Goal: Transaction & Acquisition: Purchase product/service

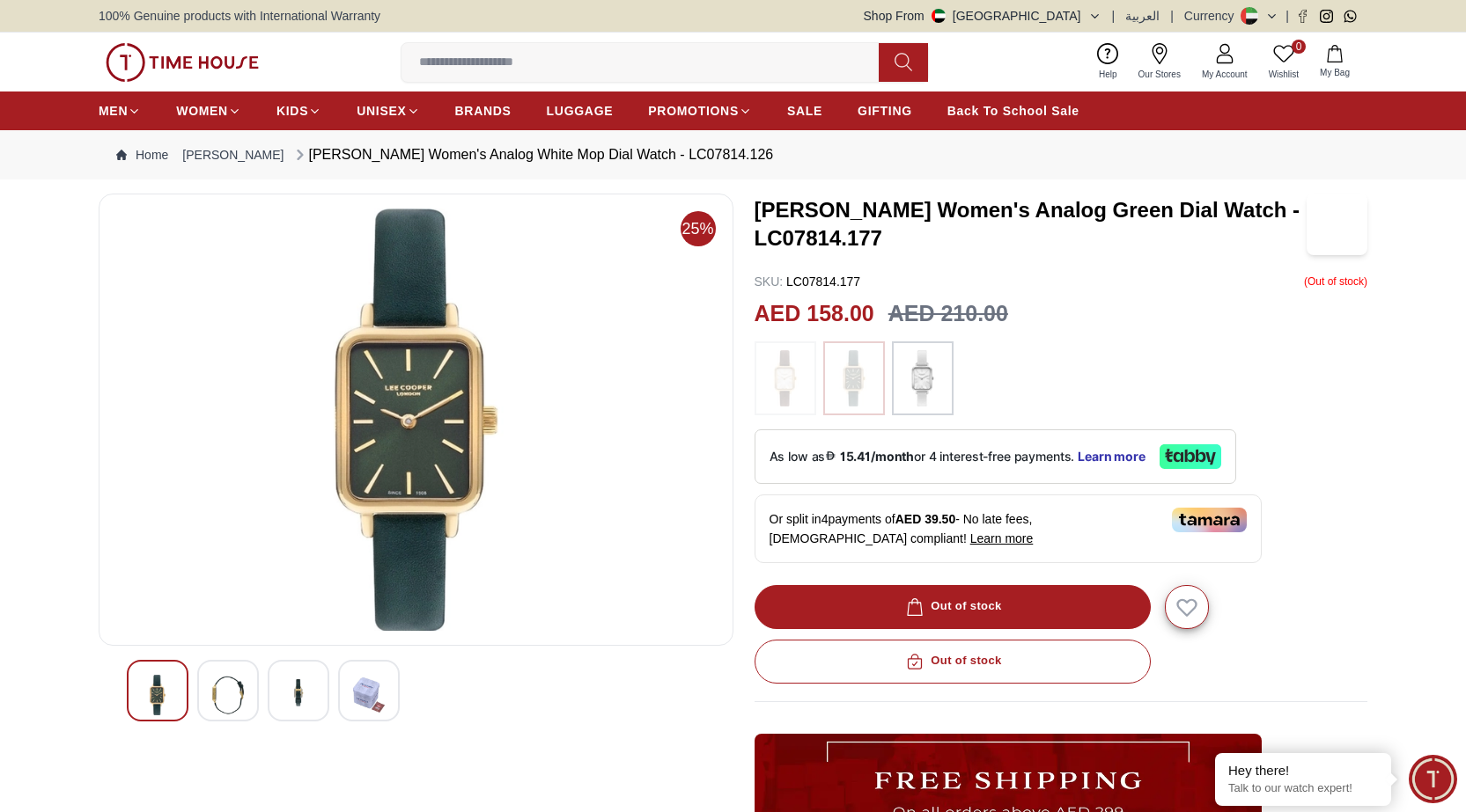
click at [245, 697] on div at bounding box center [227, 690] width 62 height 62
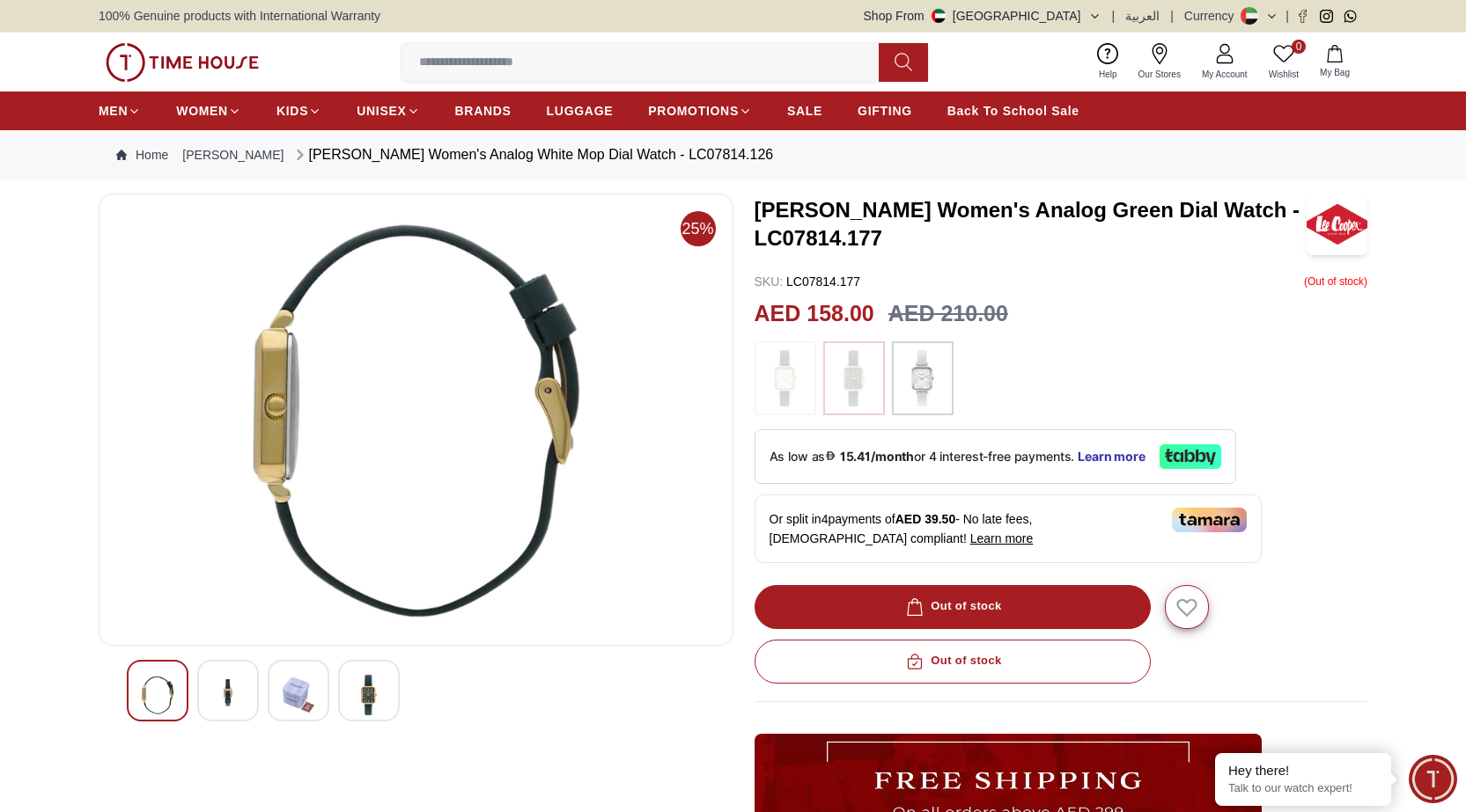
click at [299, 685] on img at bounding box center [299, 694] width 32 height 40
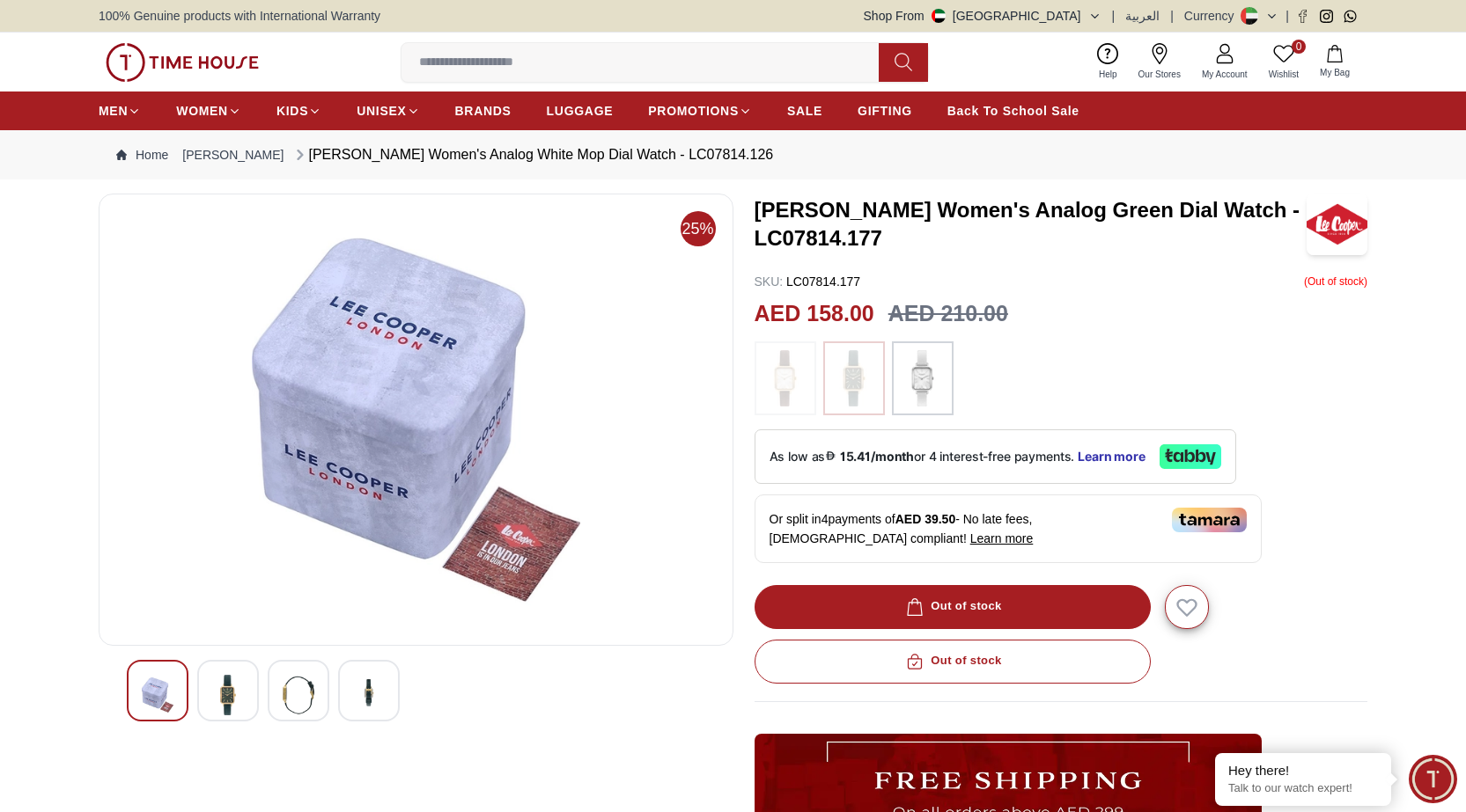
click at [351, 689] on div at bounding box center [368, 690] width 62 height 62
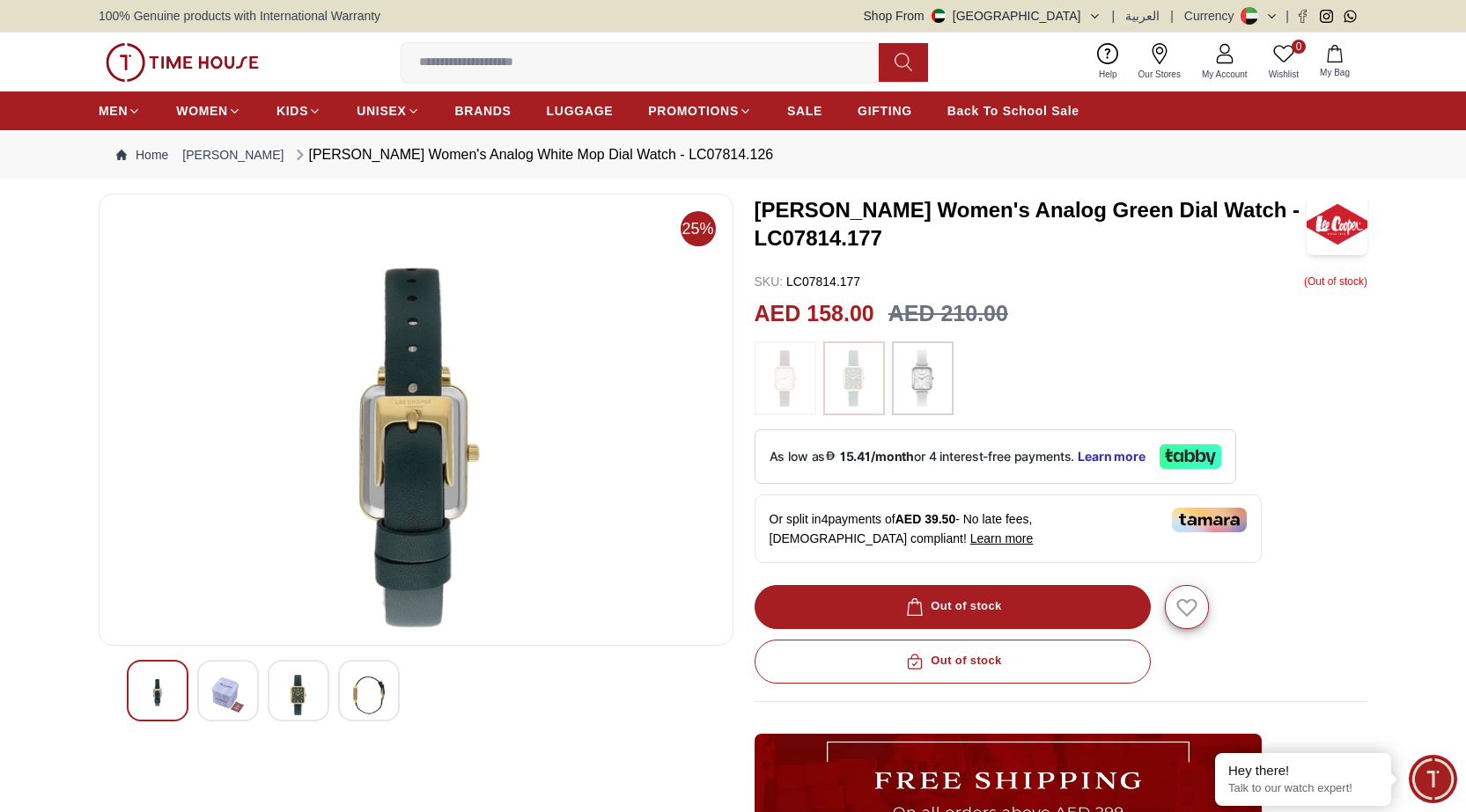
click at [156, 674] on div at bounding box center [157, 690] width 62 height 62
click at [855, 366] on img at bounding box center [853, 378] width 44 height 56
click at [942, 374] on img at bounding box center [922, 378] width 44 height 56
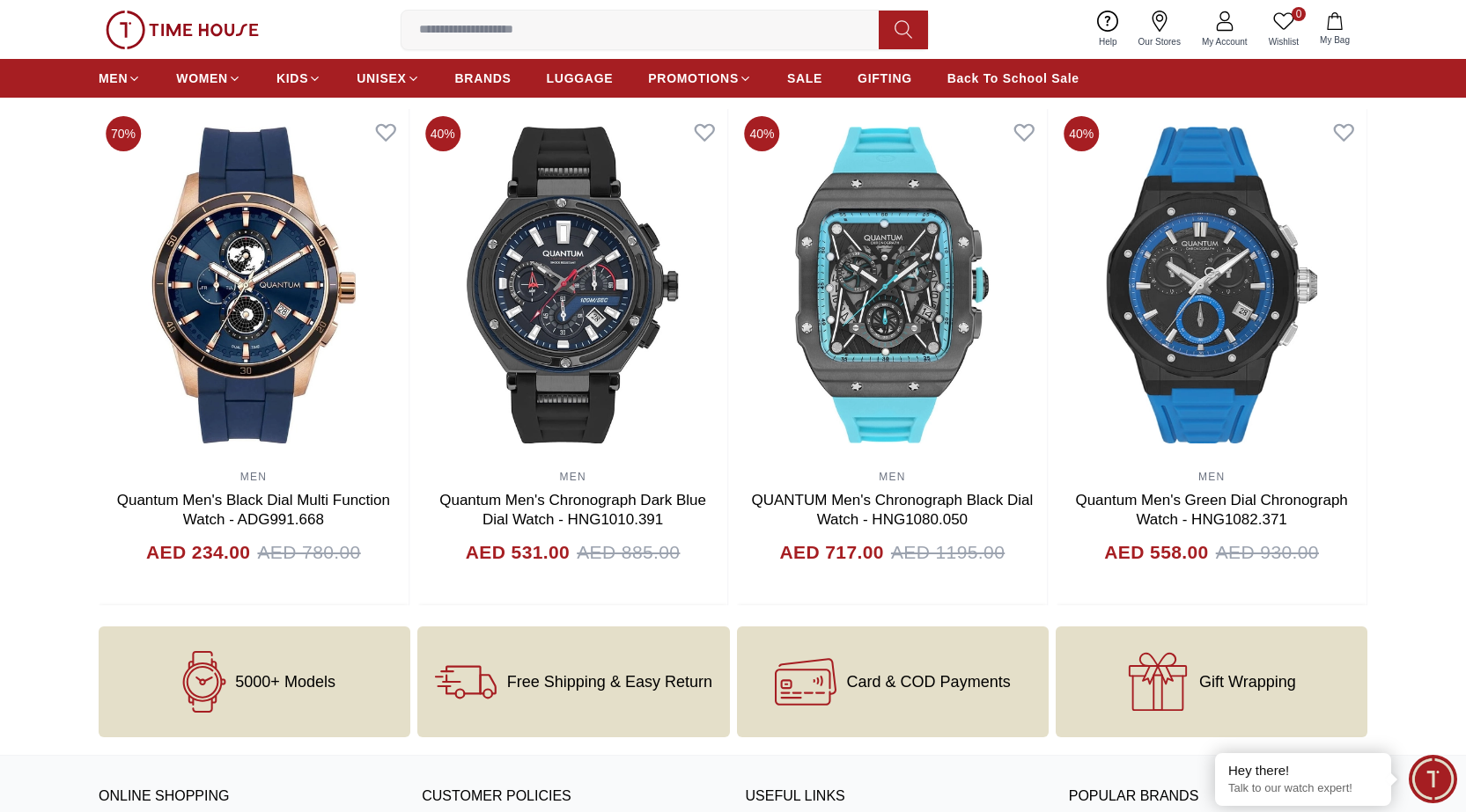
scroll to position [2112, 0]
